Goal: Use online tool/utility: Utilize a website feature to perform a specific function

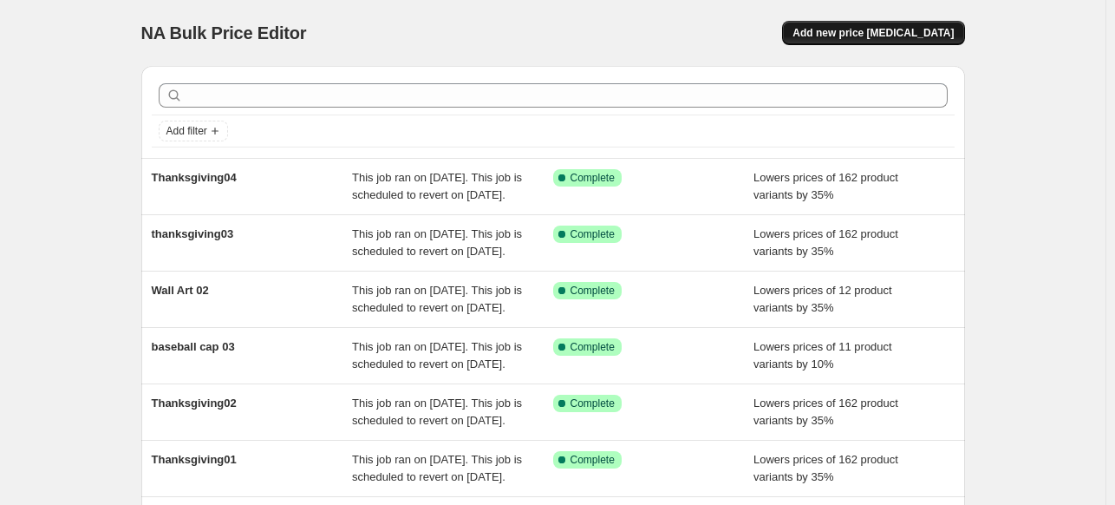
click at [905, 39] on span "Add new price [MEDICAL_DATA]" at bounding box center [872, 33] width 161 height 14
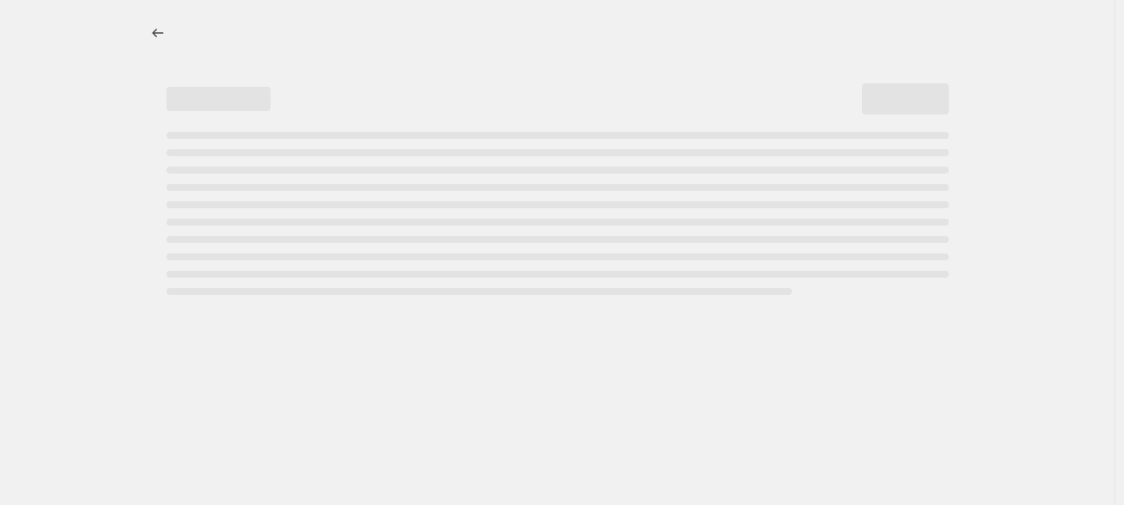
select select "percentage"
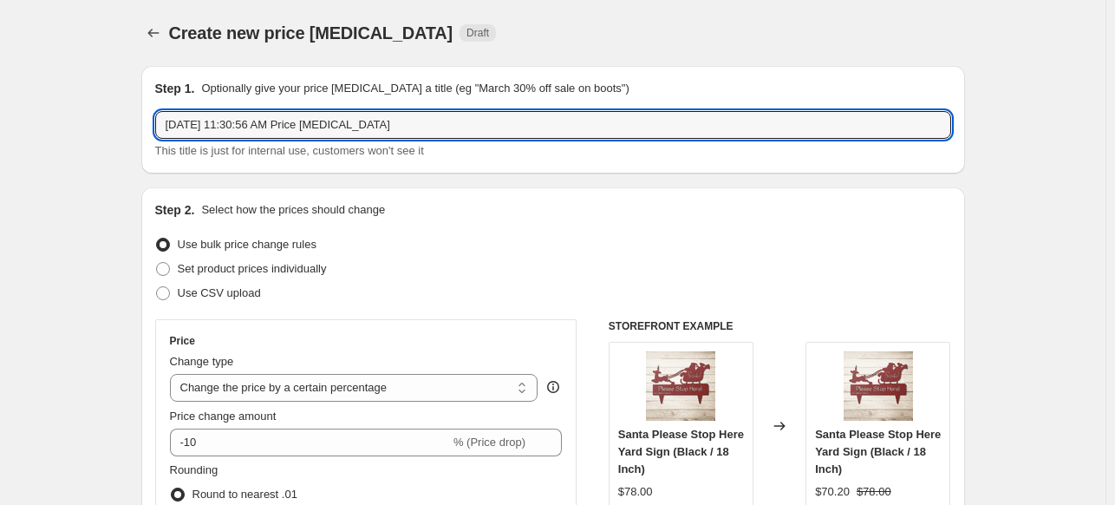
drag, startPoint x: 410, startPoint y: 126, endPoint x: 137, endPoint y: 133, distance: 273.2
paste input "Faith Christmas"
drag, startPoint x: 255, startPoint y: 129, endPoint x: 245, endPoint y: 131, distance: 9.7
click at [245, 131] on input "Faith Christmas" at bounding box center [553, 125] width 796 height 28
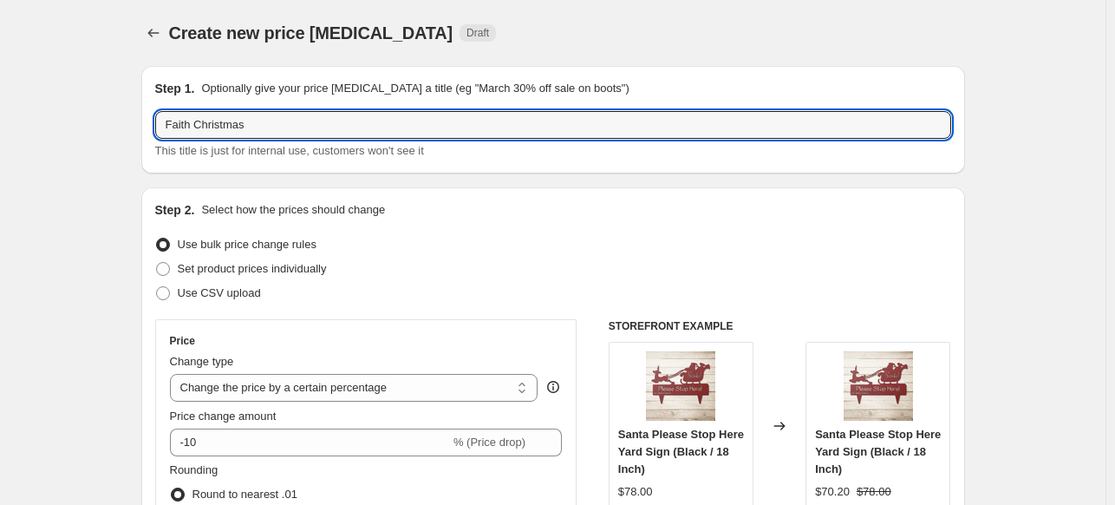
drag, startPoint x: 194, startPoint y: 125, endPoint x: 132, endPoint y: 125, distance: 62.4
click at [277, 118] on input "Christmas" at bounding box center [553, 125] width 796 height 28
drag, startPoint x: 277, startPoint y: 119, endPoint x: 153, endPoint y: 127, distance: 124.2
click at [153, 127] on div "Step 1. Optionally give your price [MEDICAL_DATA] a title (eg "March 30% off sa…" at bounding box center [553, 120] width 824 height 108
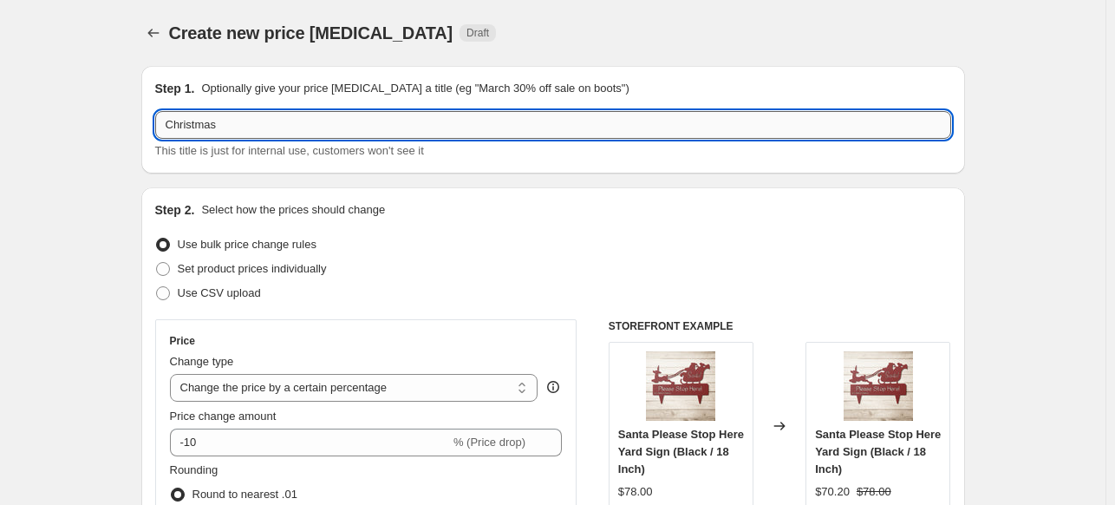
paste input "Faith"
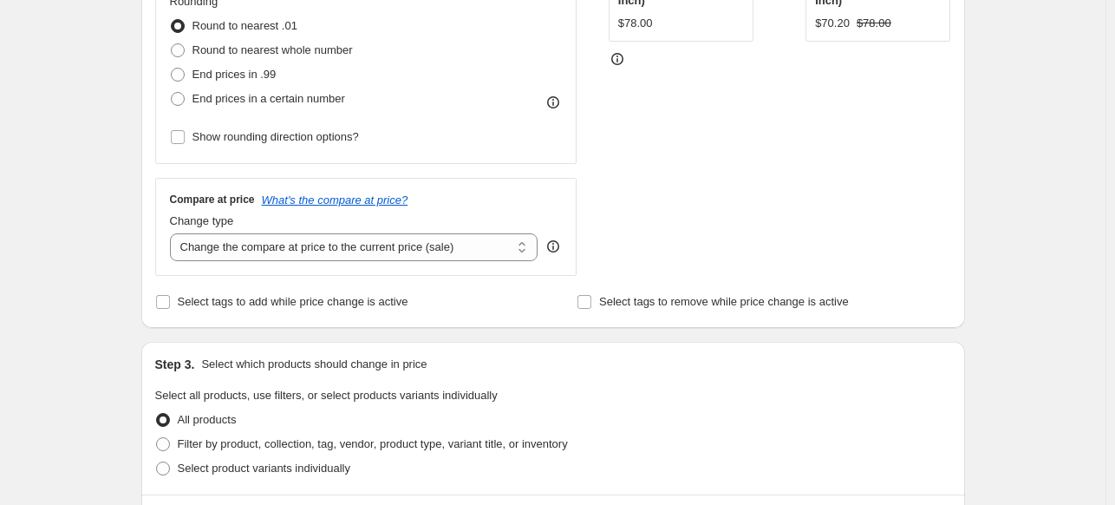
scroll to position [500, 0]
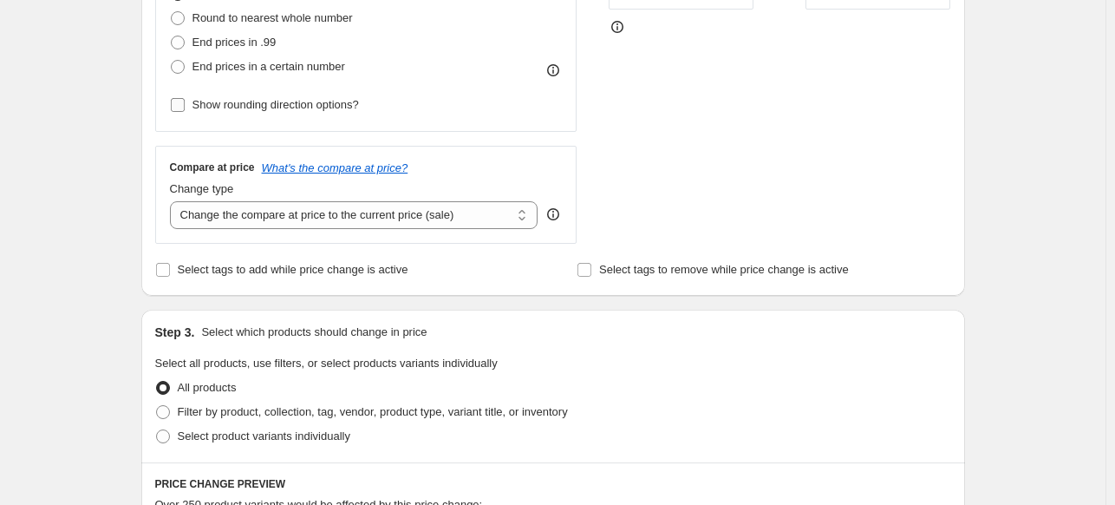
type input "Faith Christmas01"
click at [177, 105] on input "Show rounding direction options?" at bounding box center [178, 105] width 14 height 14
checkbox input "true"
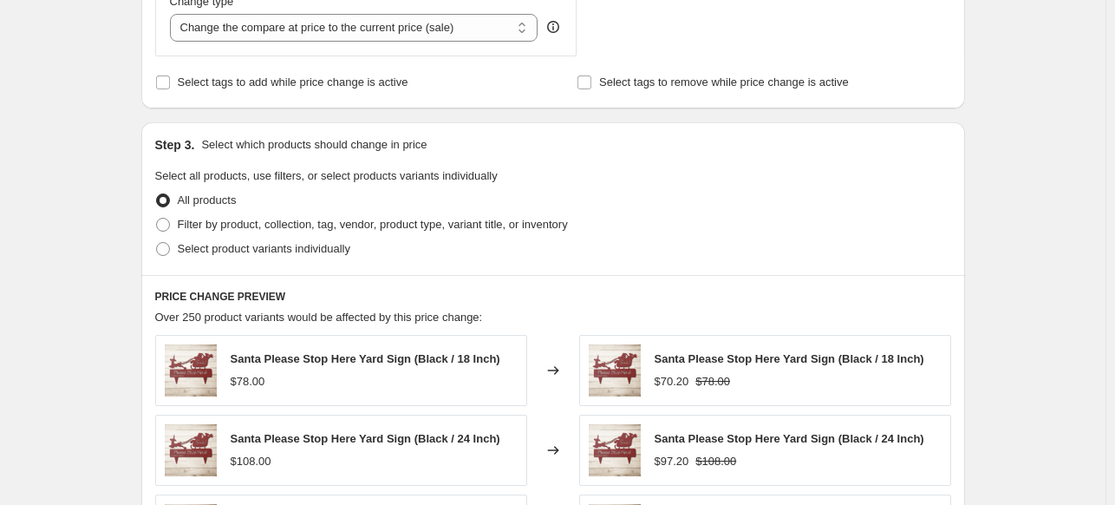
scroll to position [835, 0]
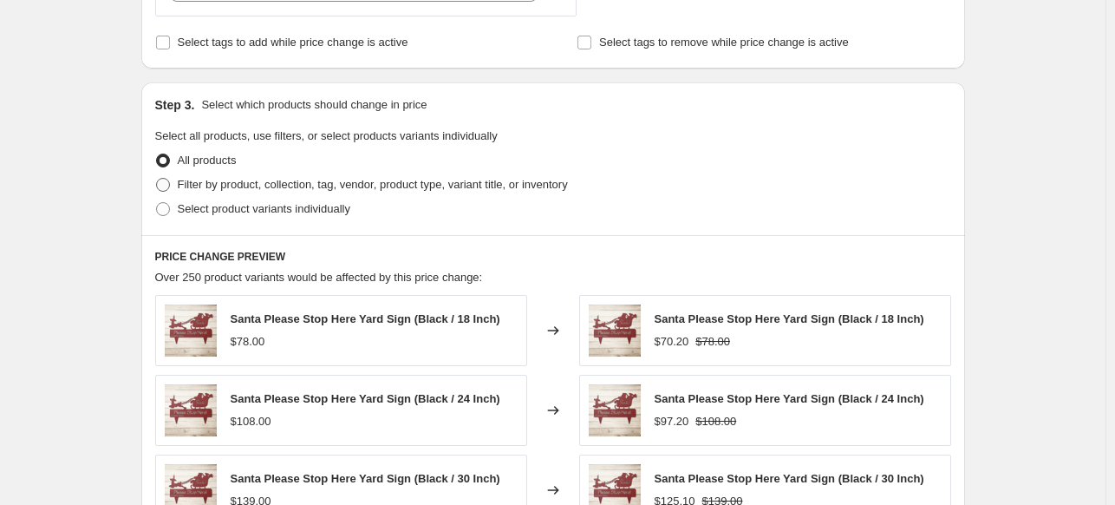
click at [166, 182] on span at bounding box center [163, 185] width 14 height 14
click at [157, 179] on input "Filter by product, collection, tag, vendor, product type, variant title, or inv…" at bounding box center [156, 178] width 1 height 1
radio input "true"
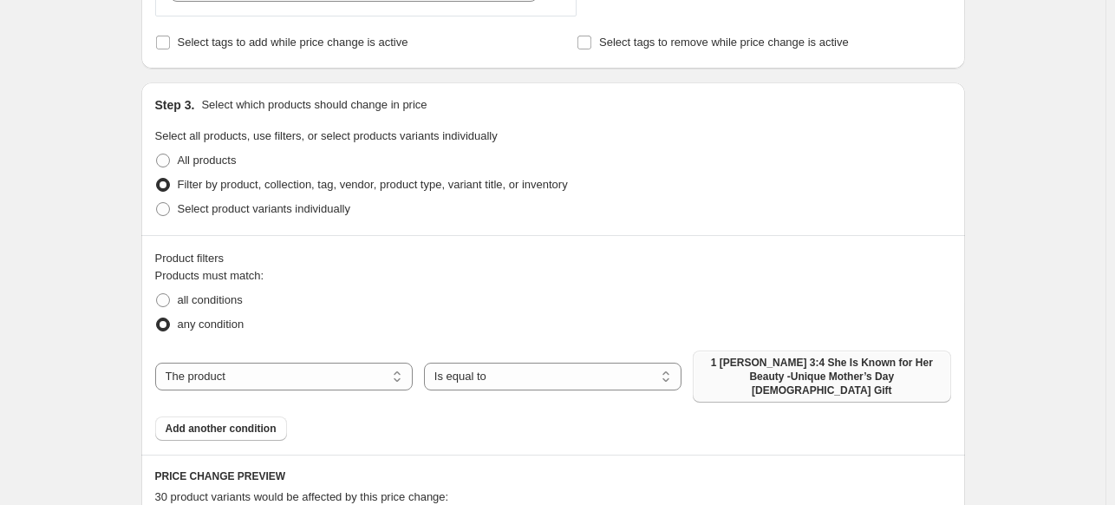
click at [844, 367] on span "1 [PERSON_NAME] 3:4 She Is Known for Her Beauty -Unique Mother’s Day [DEMOGRAPH…" at bounding box center [821, 376] width 237 height 42
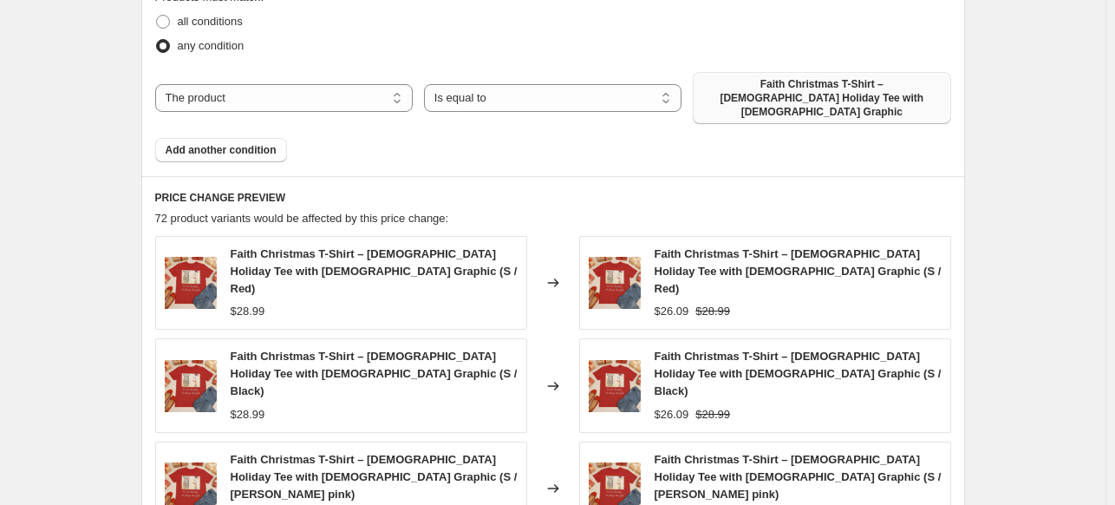
scroll to position [1567, 0]
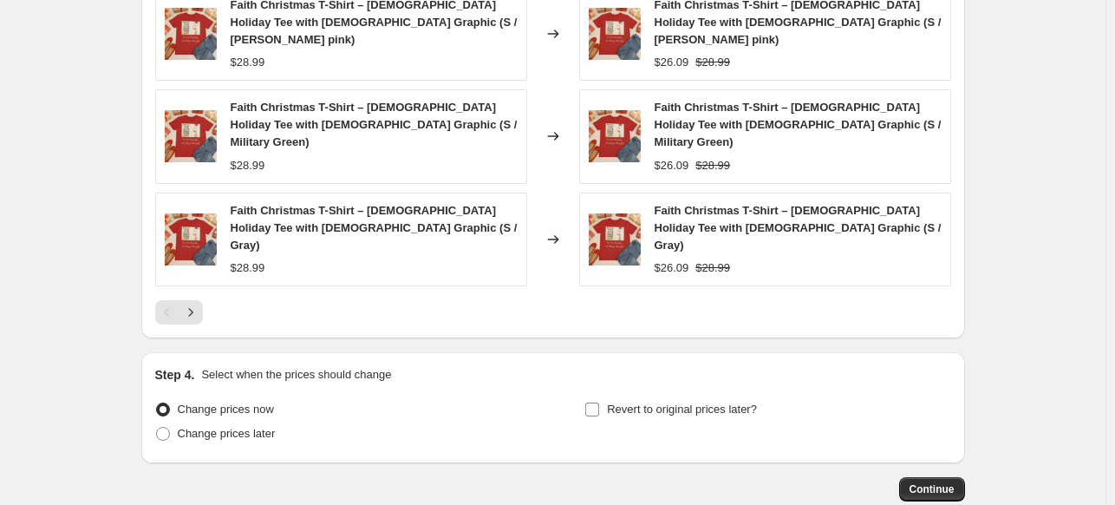
click at [596, 402] on input "Revert to original prices later?" at bounding box center [592, 409] width 14 height 14
checkbox input "true"
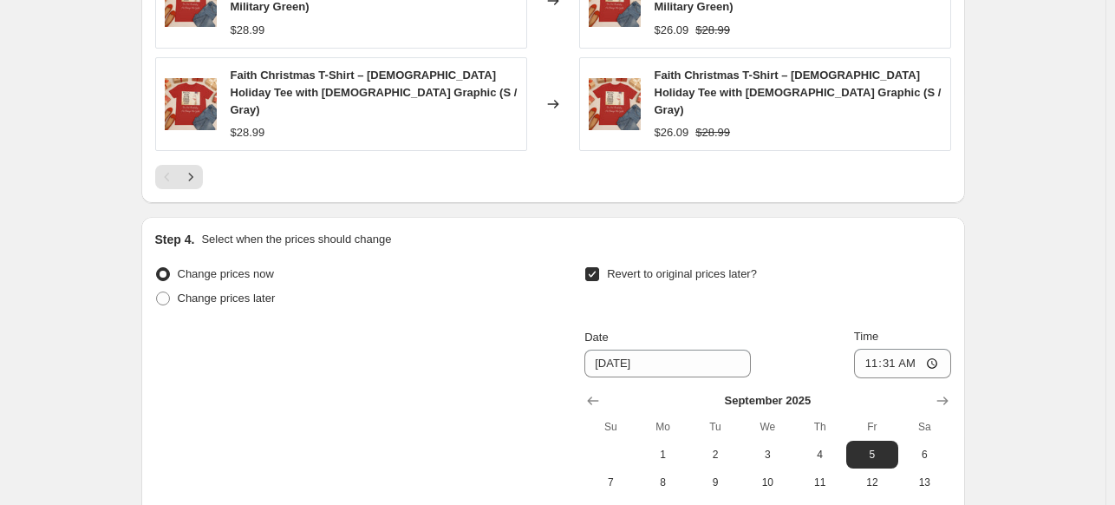
scroll to position [1821, 0]
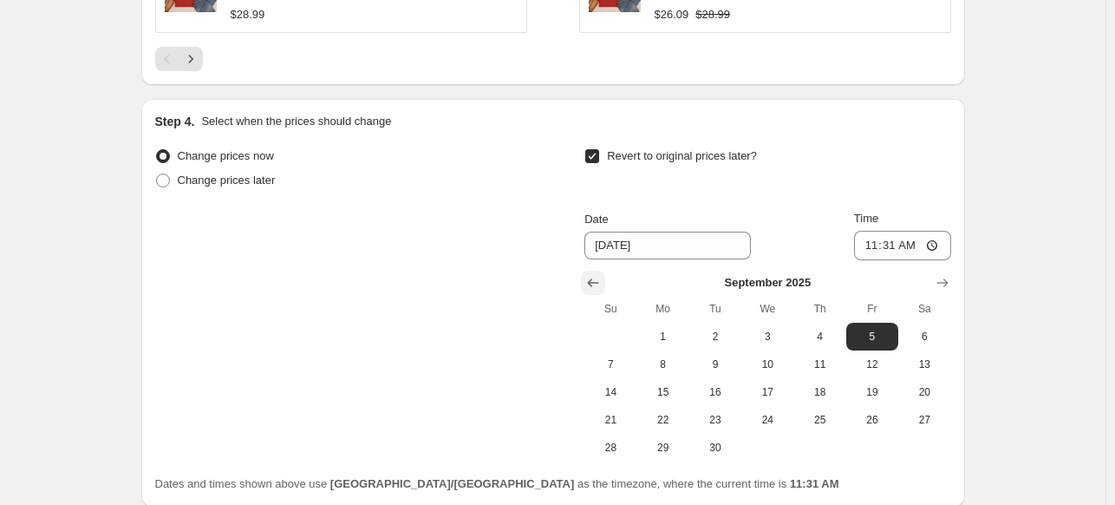
click at [593, 274] on icon "Show previous month, August 2025" at bounding box center [592, 282] width 17 height 17
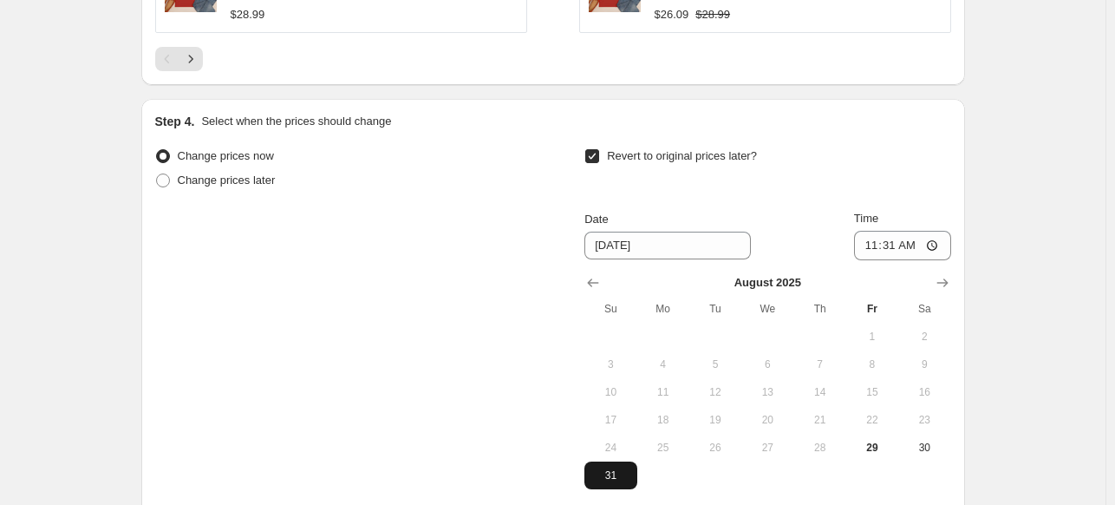
click at [621, 461] on button "31" at bounding box center [610, 475] width 52 height 28
type input "[DATE]"
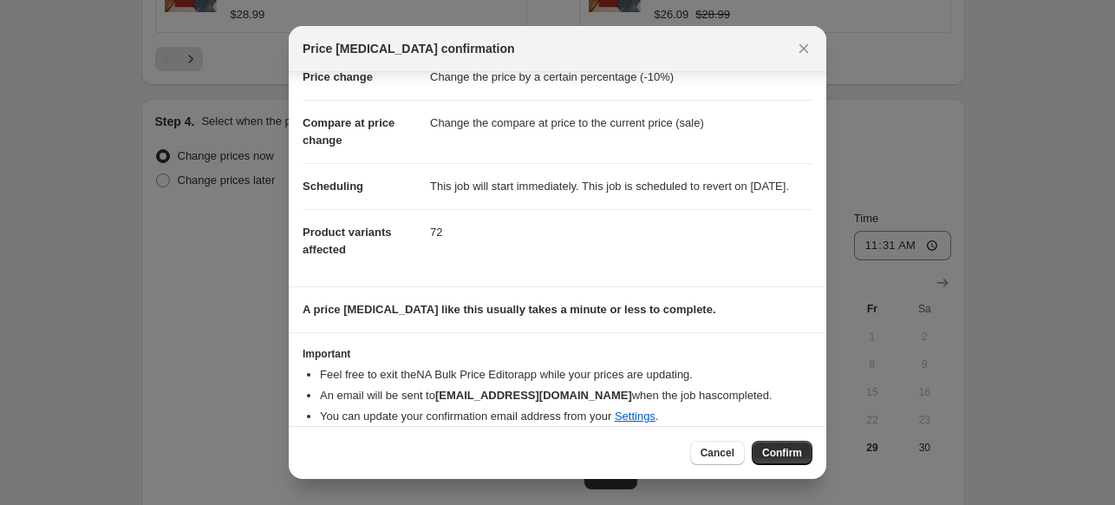
scroll to position [81, 0]
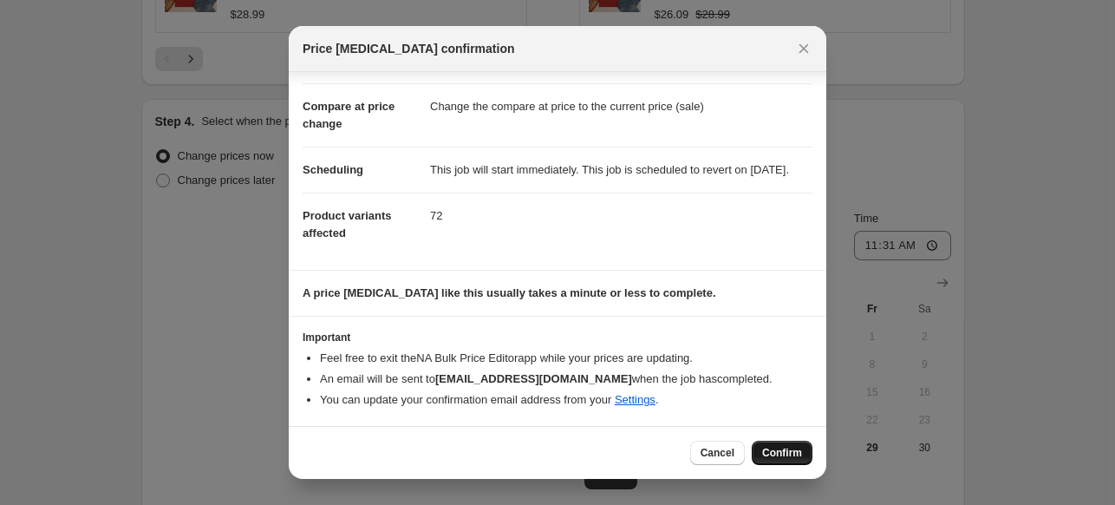
click at [807, 455] on button "Confirm" at bounding box center [782, 452] width 61 height 24
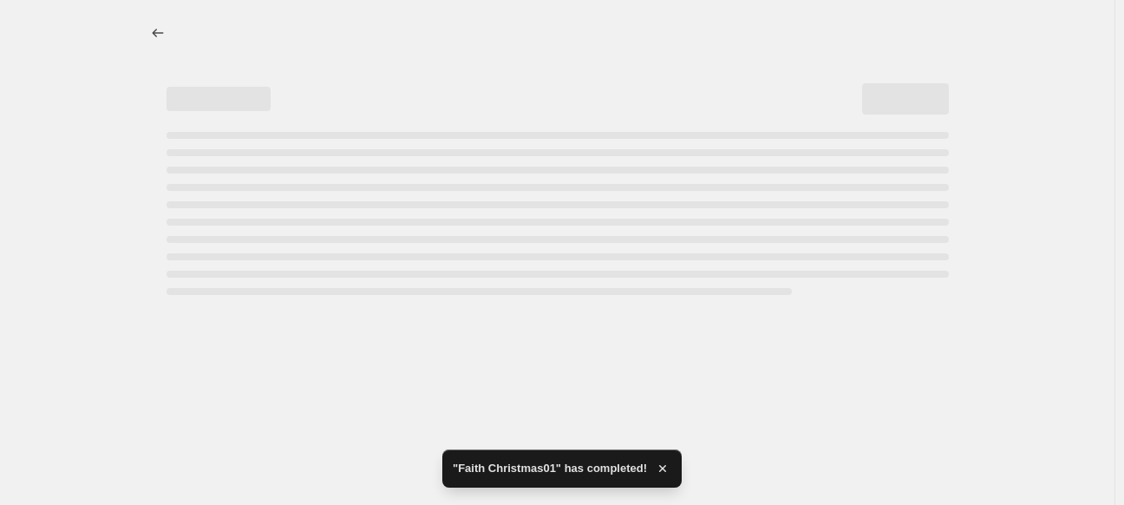
select select "percentage"
